Goal: Information Seeking & Learning: Find specific fact

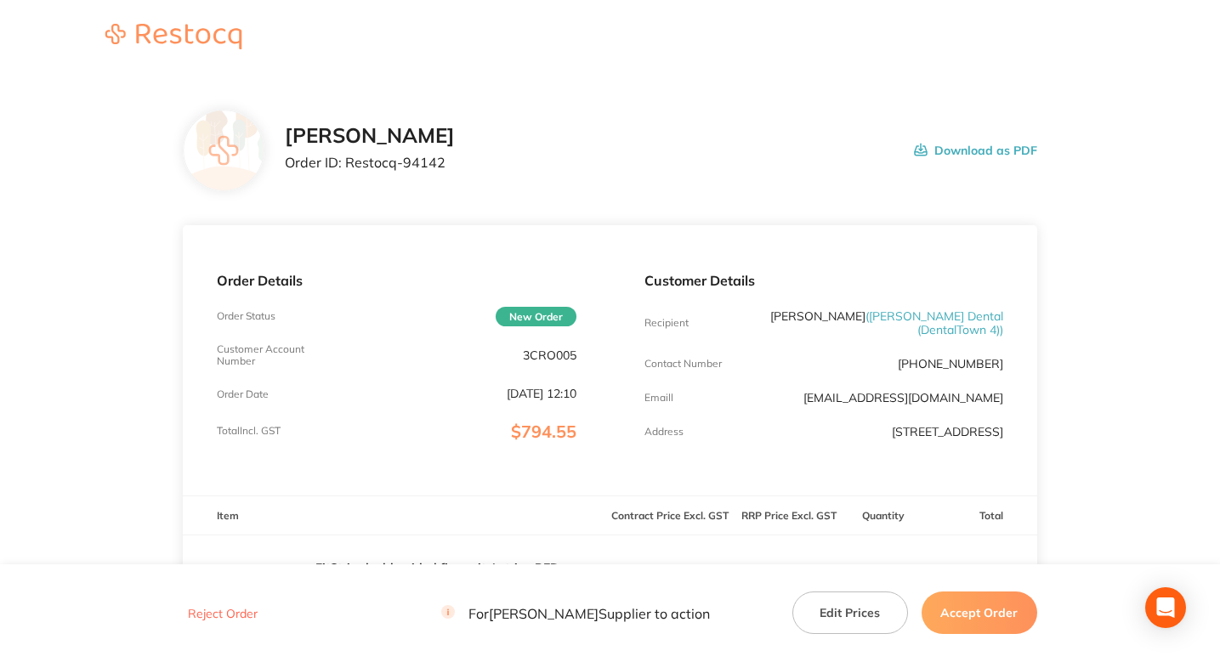
click at [498, 183] on div "[PERSON_NAME] Order ID: Restocq- 94142 Download as PDF" at bounding box center [610, 151] width 854 height 82
click at [440, 171] on div "[PERSON_NAME] Order ID: Restocq- 94142" at bounding box center [370, 150] width 170 height 53
click at [424, 162] on p "Order ID: Restocq- 94142" at bounding box center [370, 162] width 170 height 15
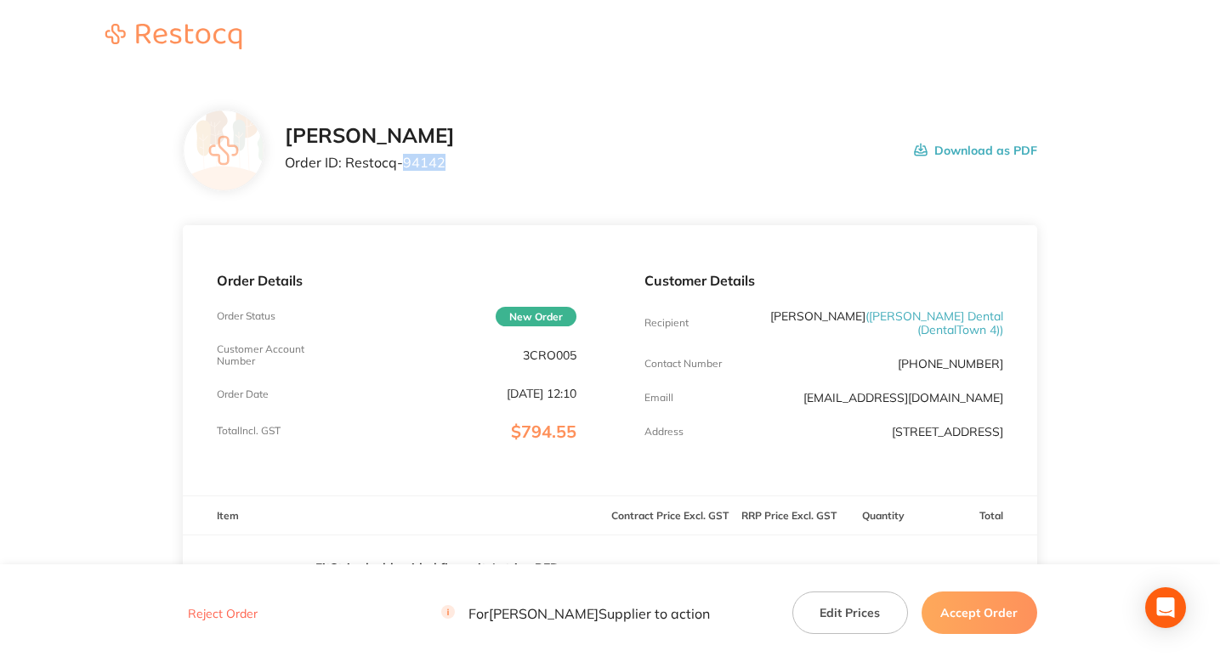
copy p "94142"
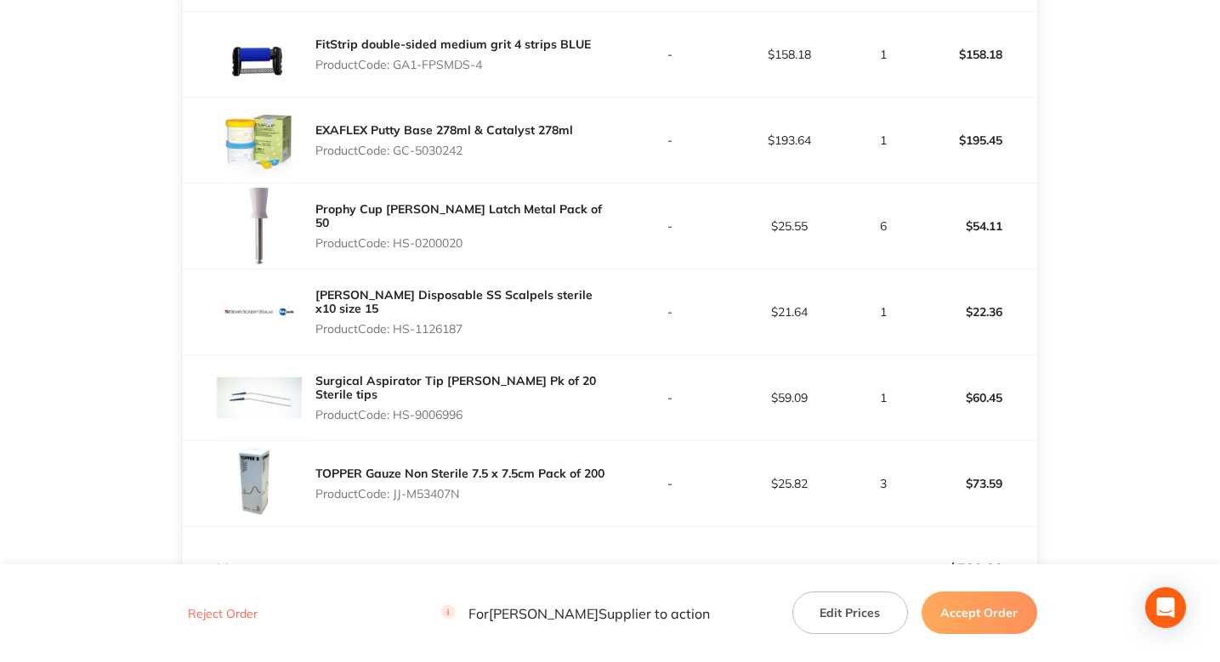
scroll to position [611, 0]
click at [101, 333] on main "[PERSON_NAME] Order ID: Restocq- 94142 Download as PDF Order Details Order Stat…" at bounding box center [610, 152] width 1220 height 1377
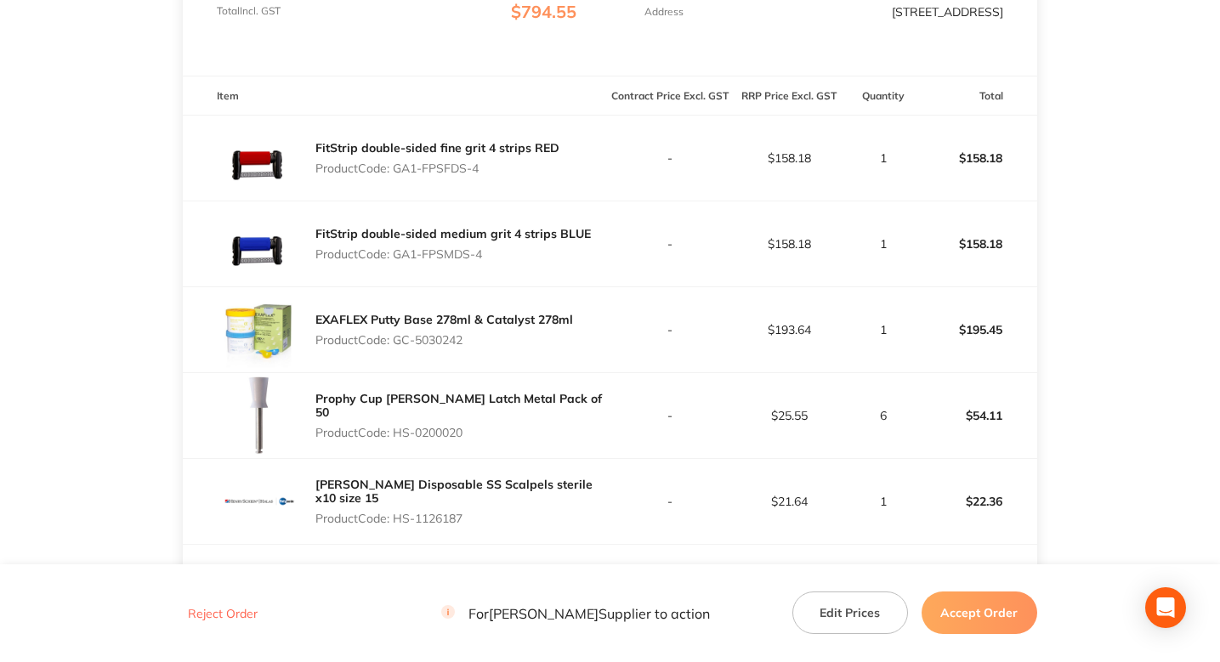
scroll to position [375, 0]
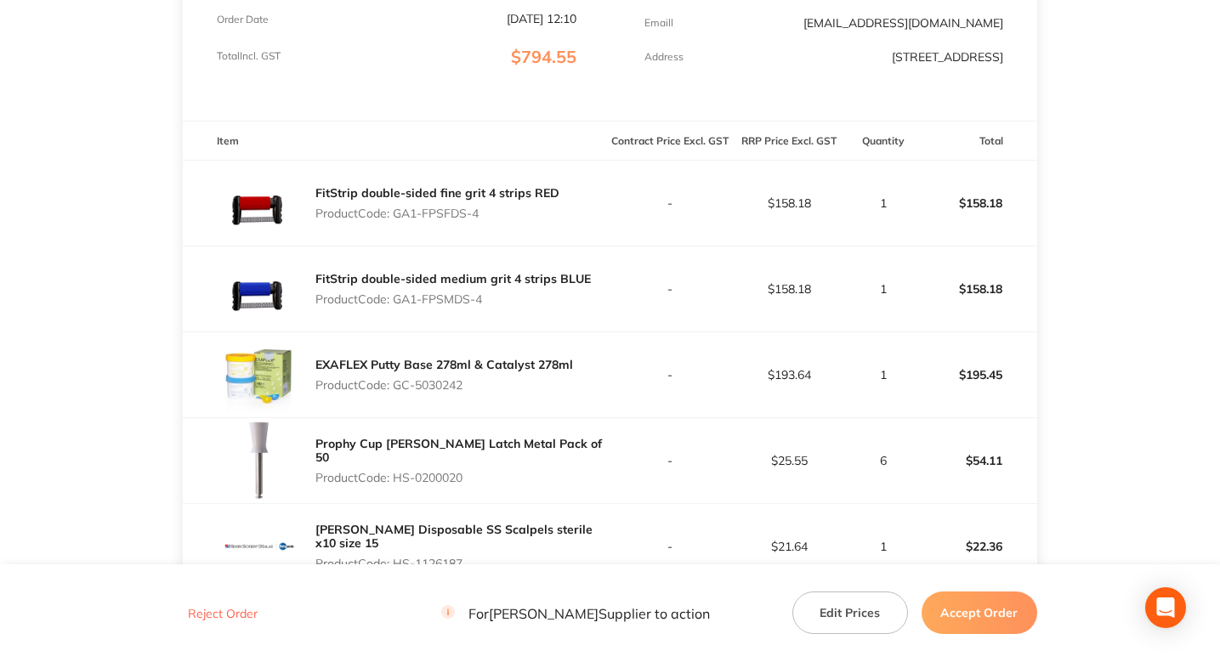
click at [400, 218] on p "Product Code: GA1-FPSFDS-4" at bounding box center [437, 214] width 244 height 14
drag, startPoint x: 400, startPoint y: 218, endPoint x: 483, endPoint y: 220, distance: 82.5
click at [483, 220] on p "Product Code: GA1-FPSFDS-4" at bounding box center [437, 214] width 244 height 14
click at [467, 250] on div "FitStrip double-sided medium grit 4 strips BLUE Product Code: GA1-FPSMDS-4" at bounding box center [396, 289] width 427 height 85
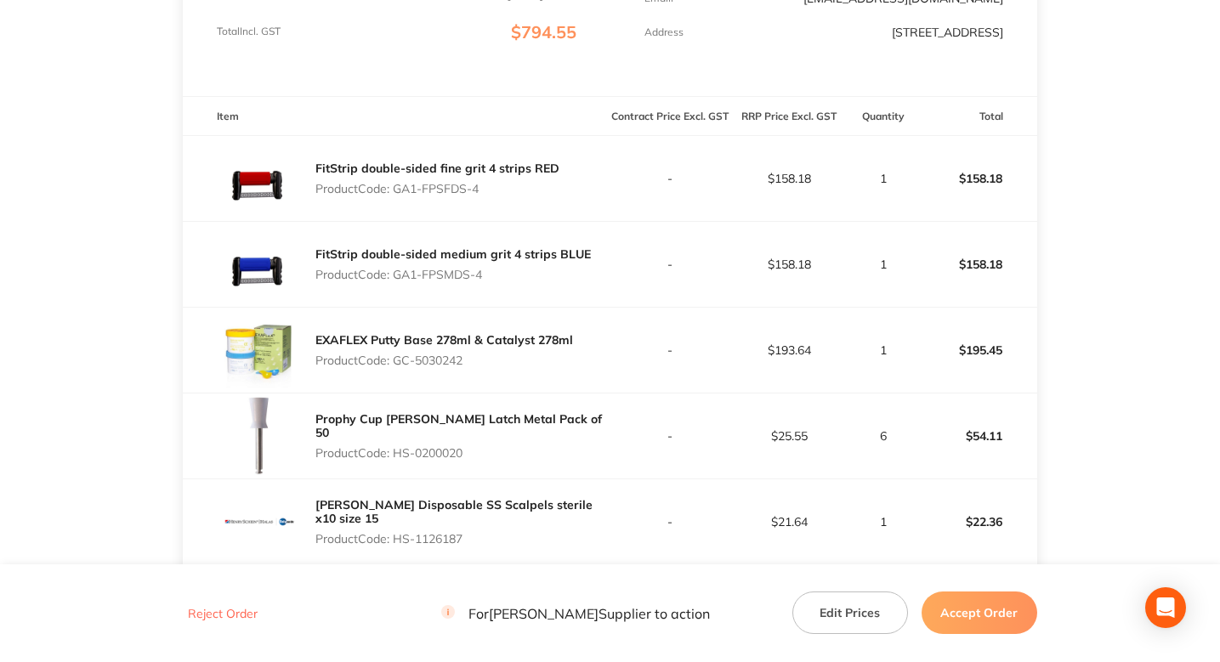
scroll to position [400, 0]
click at [403, 190] on p "Product Code: GA1-FPSFDS-4" at bounding box center [437, 188] width 244 height 14
drag, startPoint x: 403, startPoint y: 190, endPoint x: 476, endPoint y: 192, distance: 73.1
click at [476, 193] on p "Product Code: GA1-FPSFDS-4" at bounding box center [437, 188] width 244 height 14
copy p "GA1-FPSFDS-4"
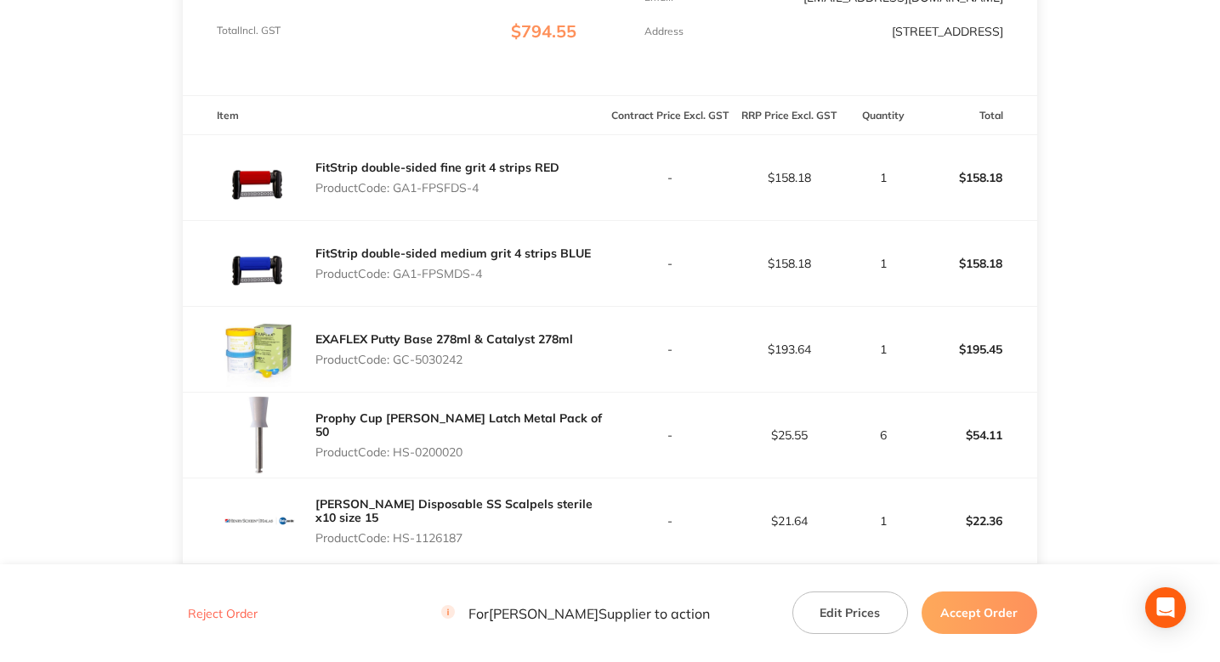
click at [796, 253] on td "$158.18" at bounding box center [789, 264] width 120 height 86
click at [409, 274] on p "Product Code: GA1-FPSMDS-4" at bounding box center [452, 274] width 275 height 14
drag, startPoint x: 409, startPoint y: 274, endPoint x: 480, endPoint y: 274, distance: 71.4
click at [480, 274] on p "Product Code: GA1-FPSMDS-4" at bounding box center [452, 274] width 275 height 14
copy p "GA1-FPSMDS-4"
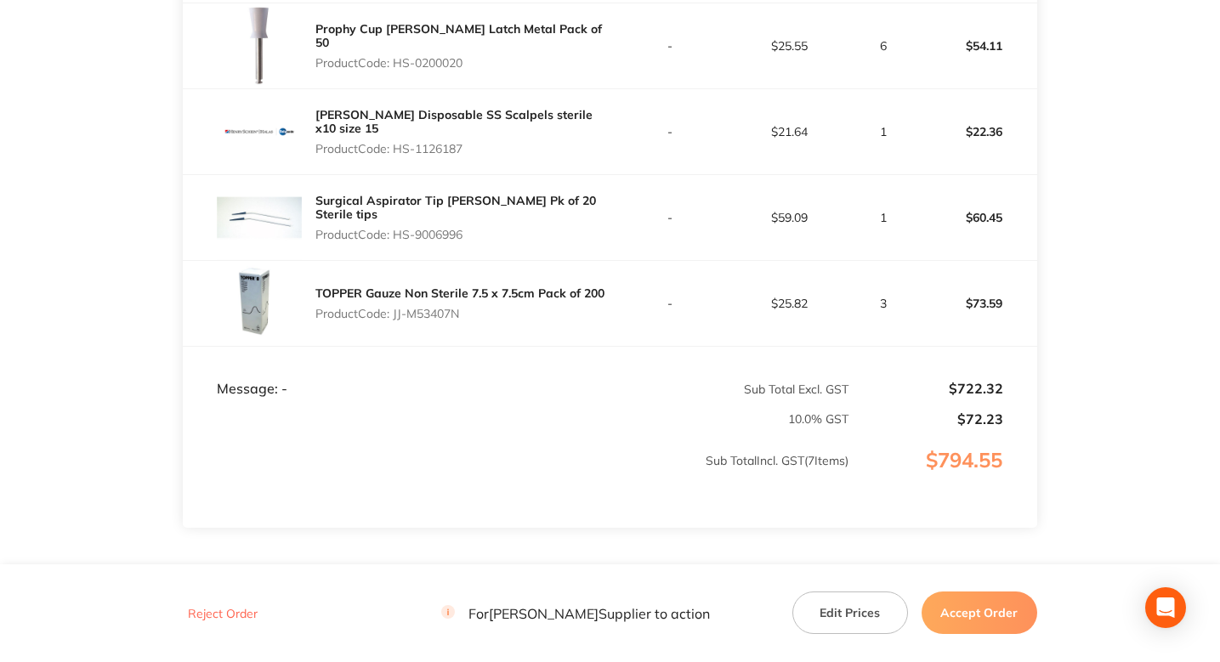
scroll to position [729, 0]
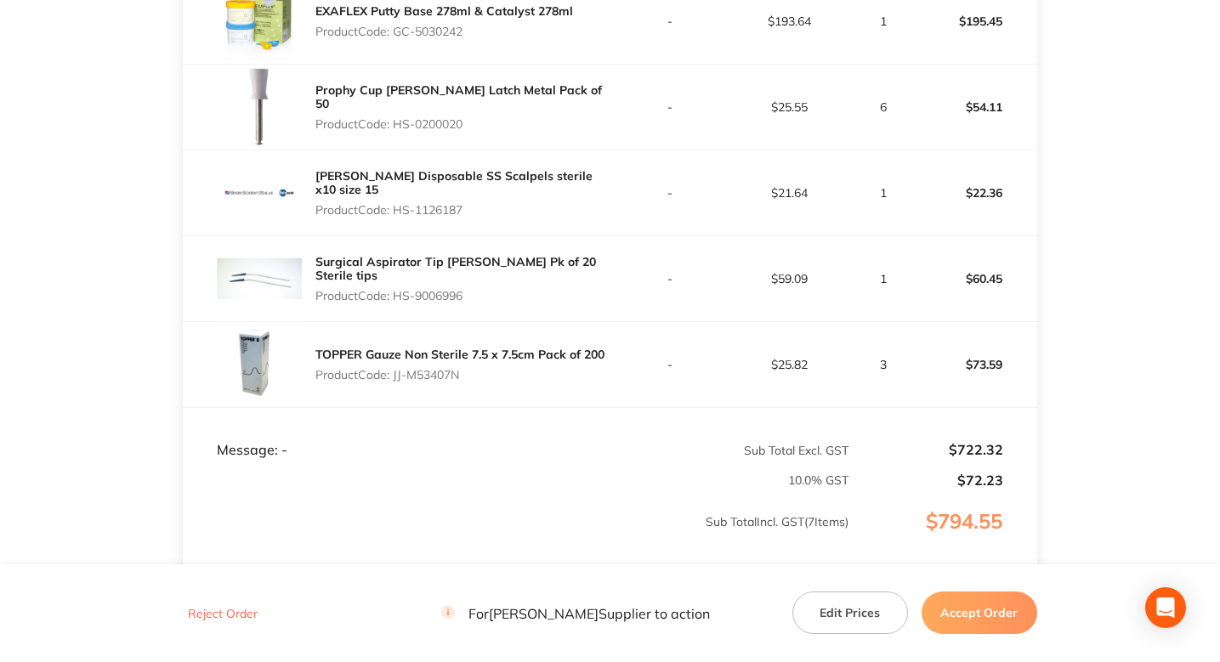
click at [399, 375] on p "Product Code: JJ-M53407N" at bounding box center [459, 375] width 289 height 14
drag, startPoint x: 399, startPoint y: 375, endPoint x: 487, endPoint y: 377, distance: 88.4
click at [487, 377] on p "Product Code: JJ-M53407N" at bounding box center [459, 375] width 289 height 14
copy p "JJ-M53407N"
click at [1069, 333] on main "[PERSON_NAME] Order ID: Restocq- 94142 Download as PDF Order Details Order Stat…" at bounding box center [610, 35] width 1220 height 1377
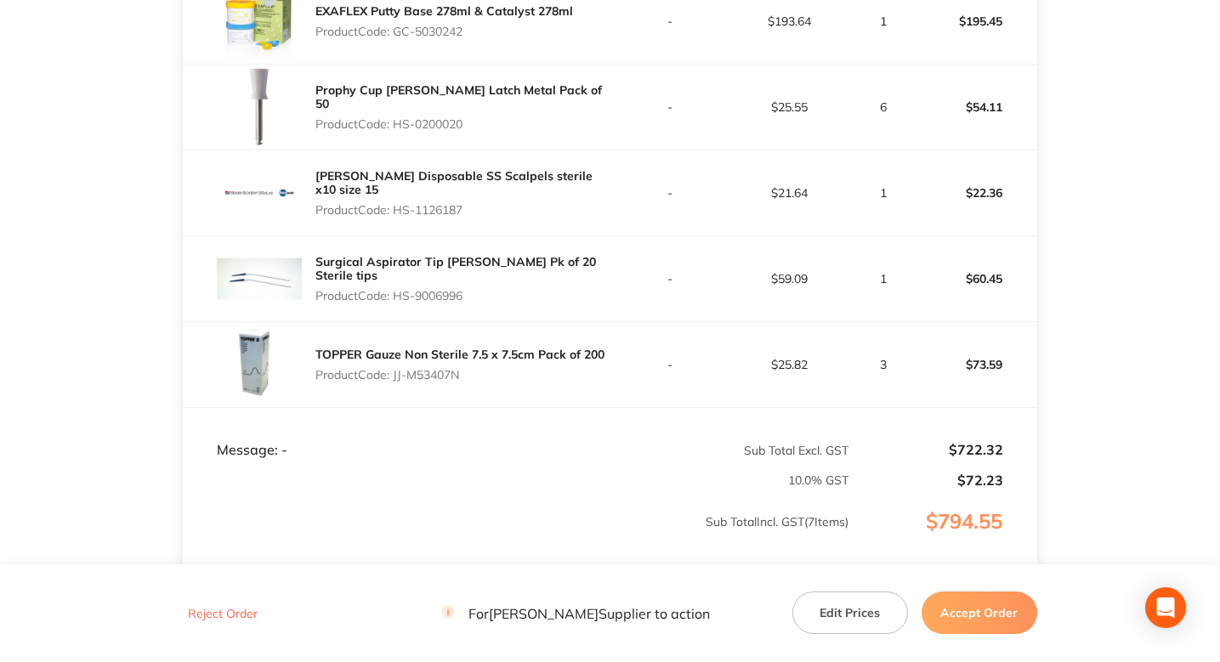
scroll to position [748, 0]
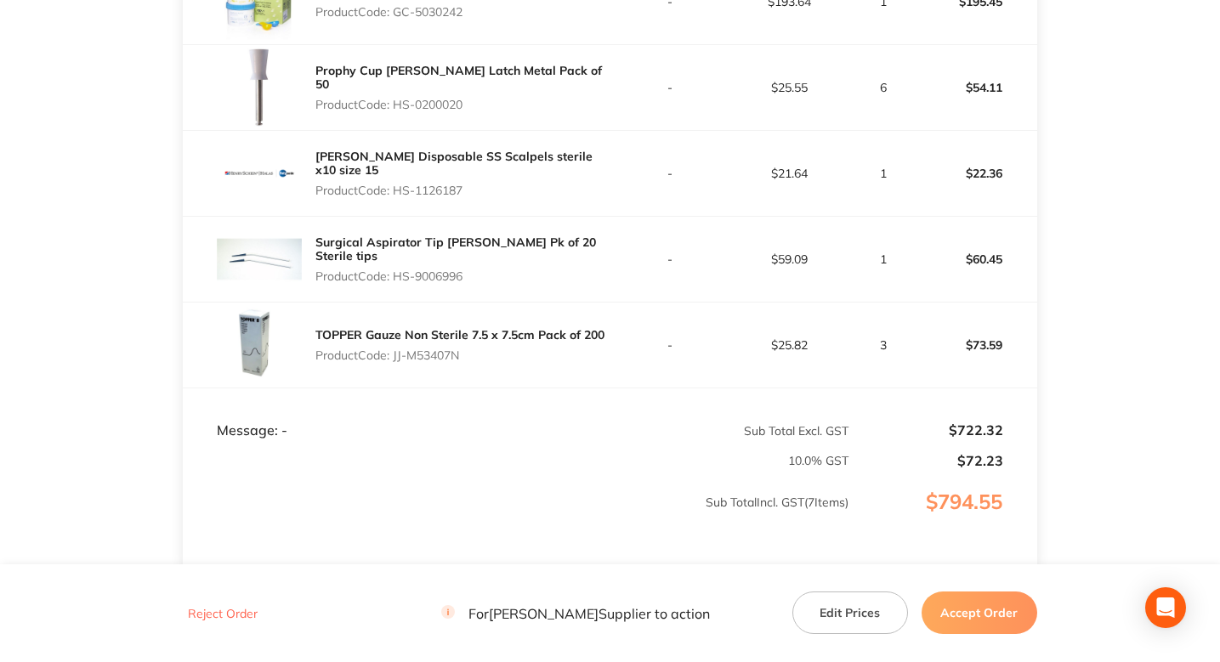
click at [154, 128] on main "[PERSON_NAME] Order ID: Restocq- 94142 Download as PDF Order Details Order Stat…" at bounding box center [610, 16] width 1220 height 1377
